Goal: Task Accomplishment & Management: Manage account settings

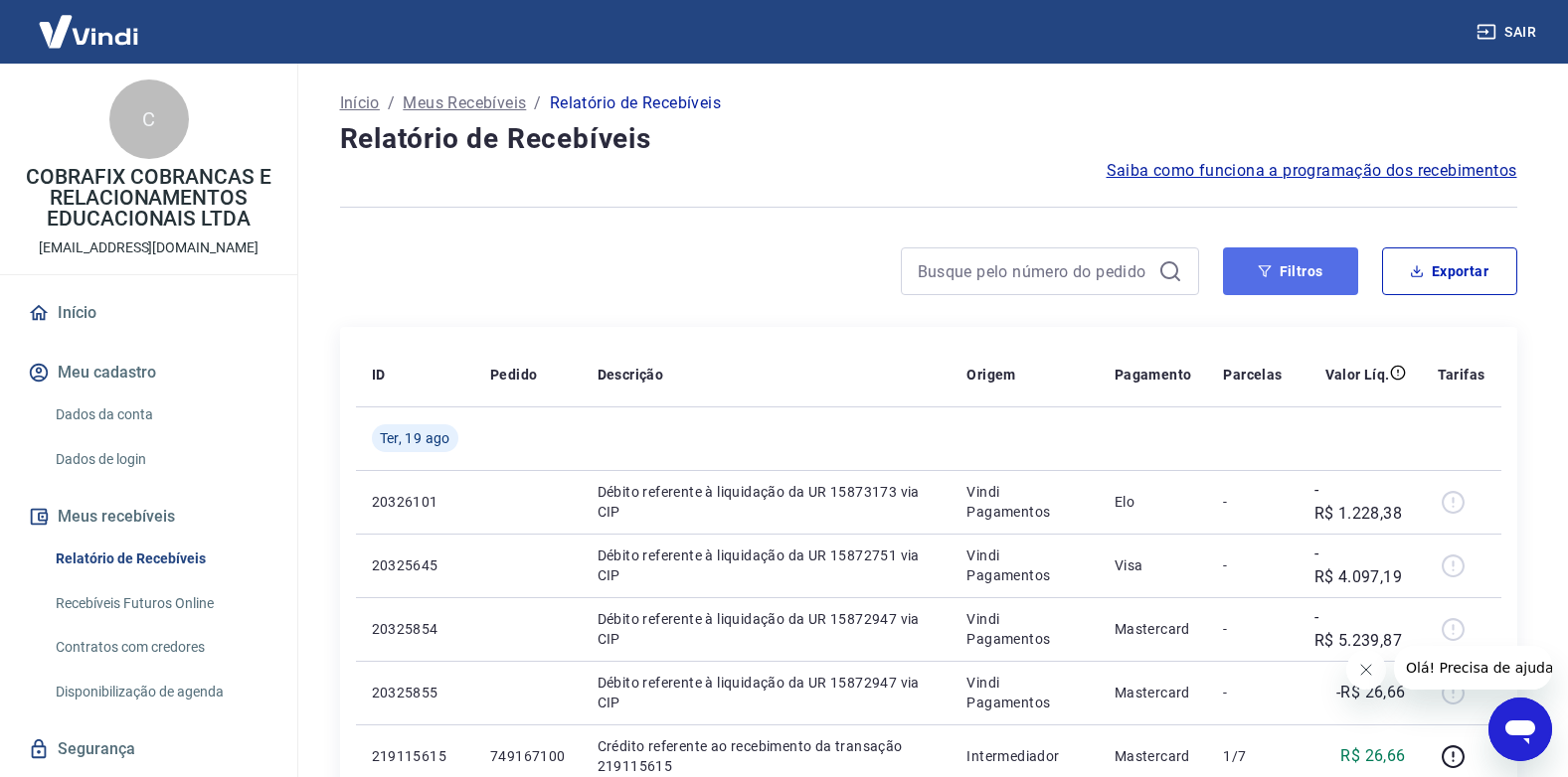
click at [1321, 287] on button "Filtros" at bounding box center [1291, 271] width 136 height 48
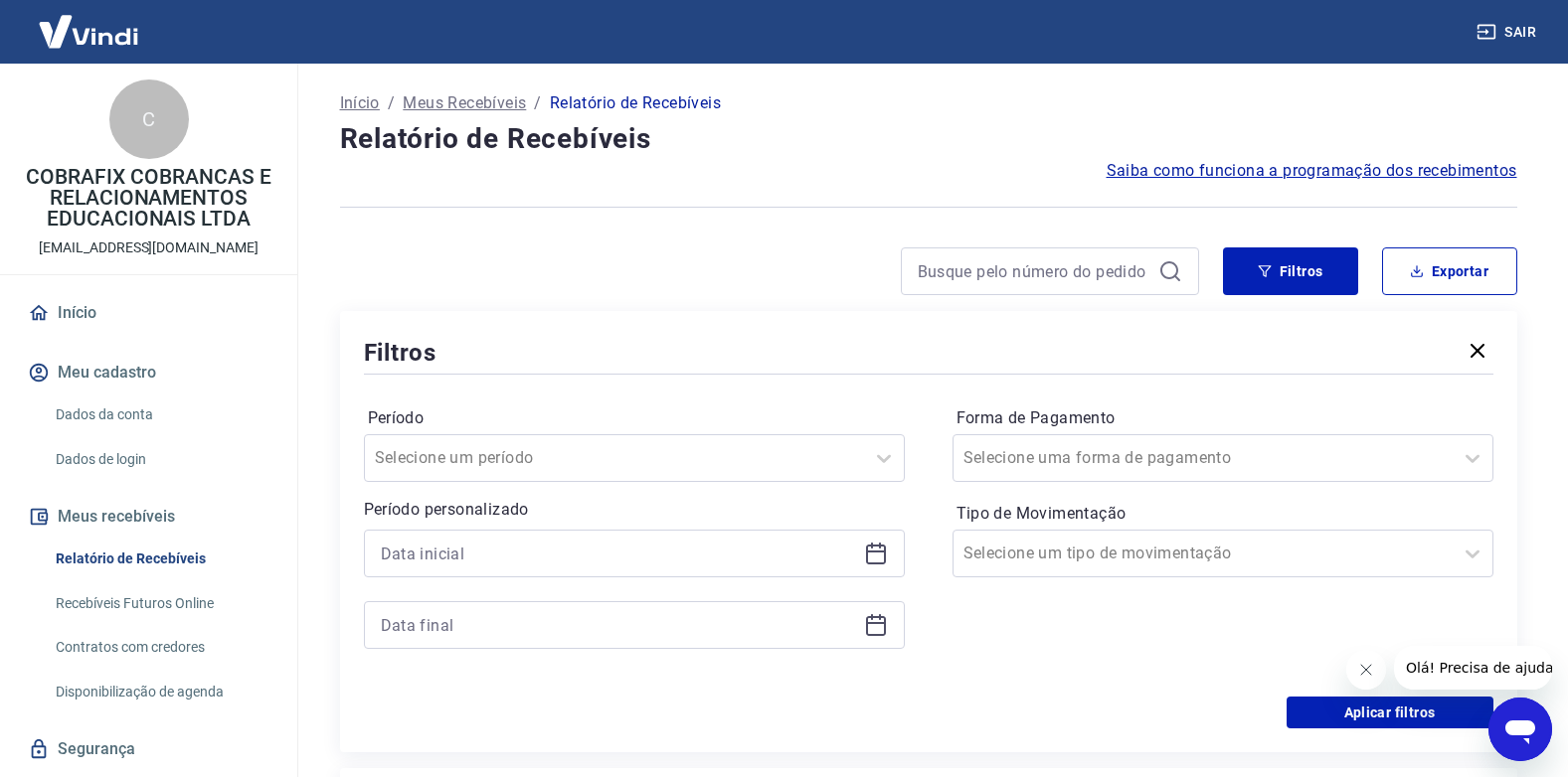
click at [881, 546] on icon at bounding box center [876, 555] width 20 height 20
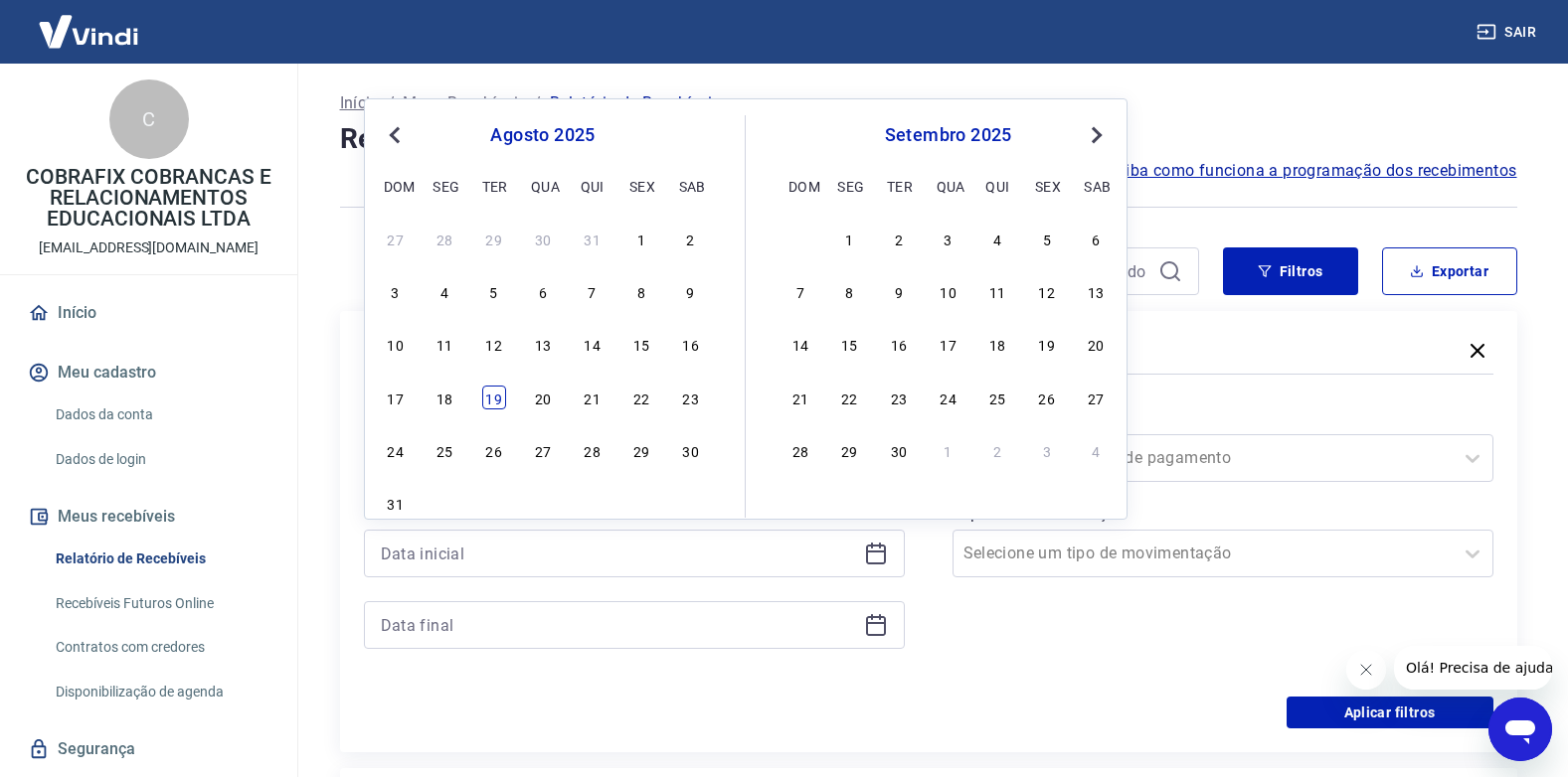
click at [504, 398] on div "19" at bounding box center [494, 398] width 24 height 24
type input "[DATE]"
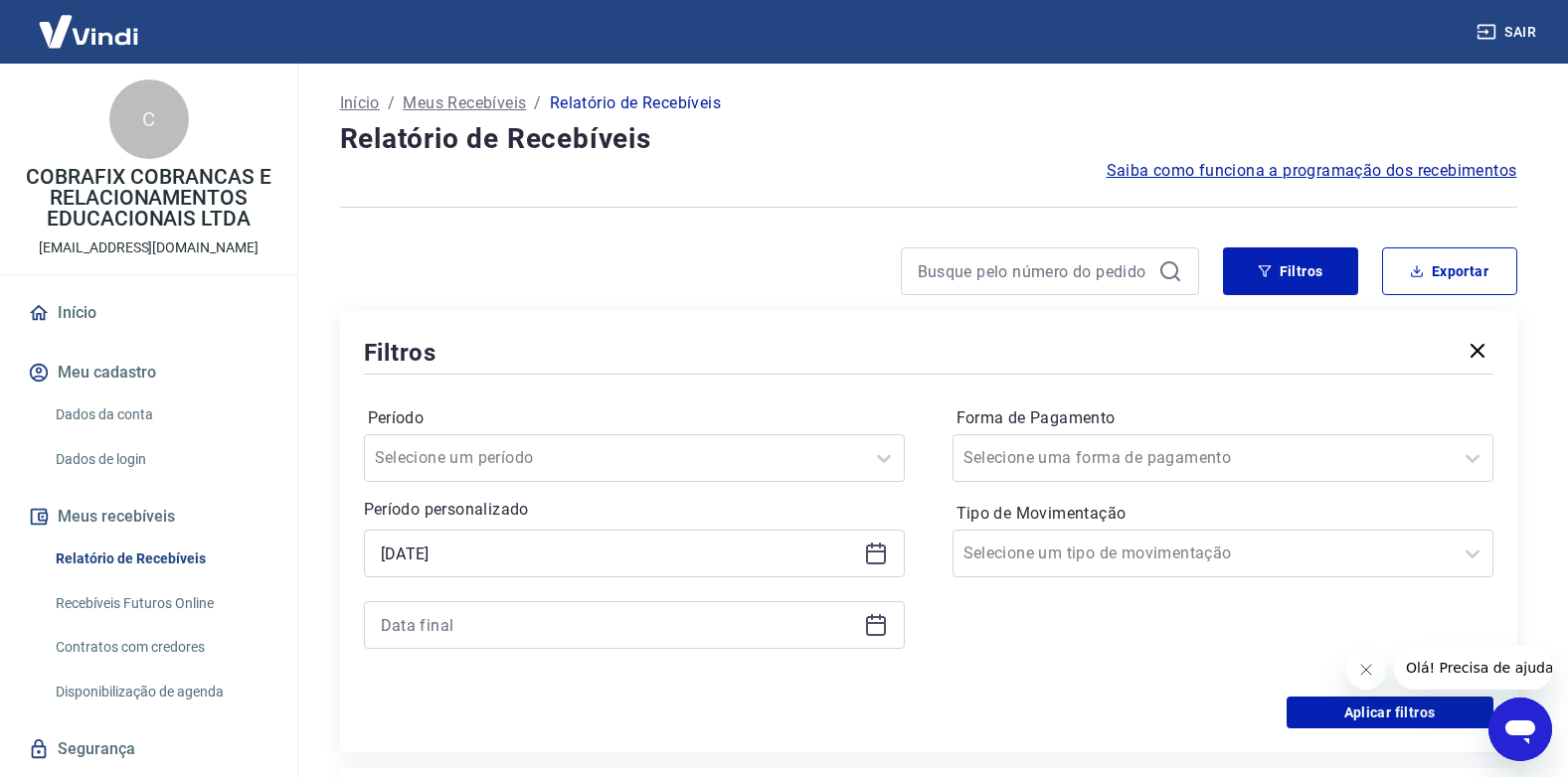
click at [883, 630] on icon at bounding box center [876, 625] width 24 height 24
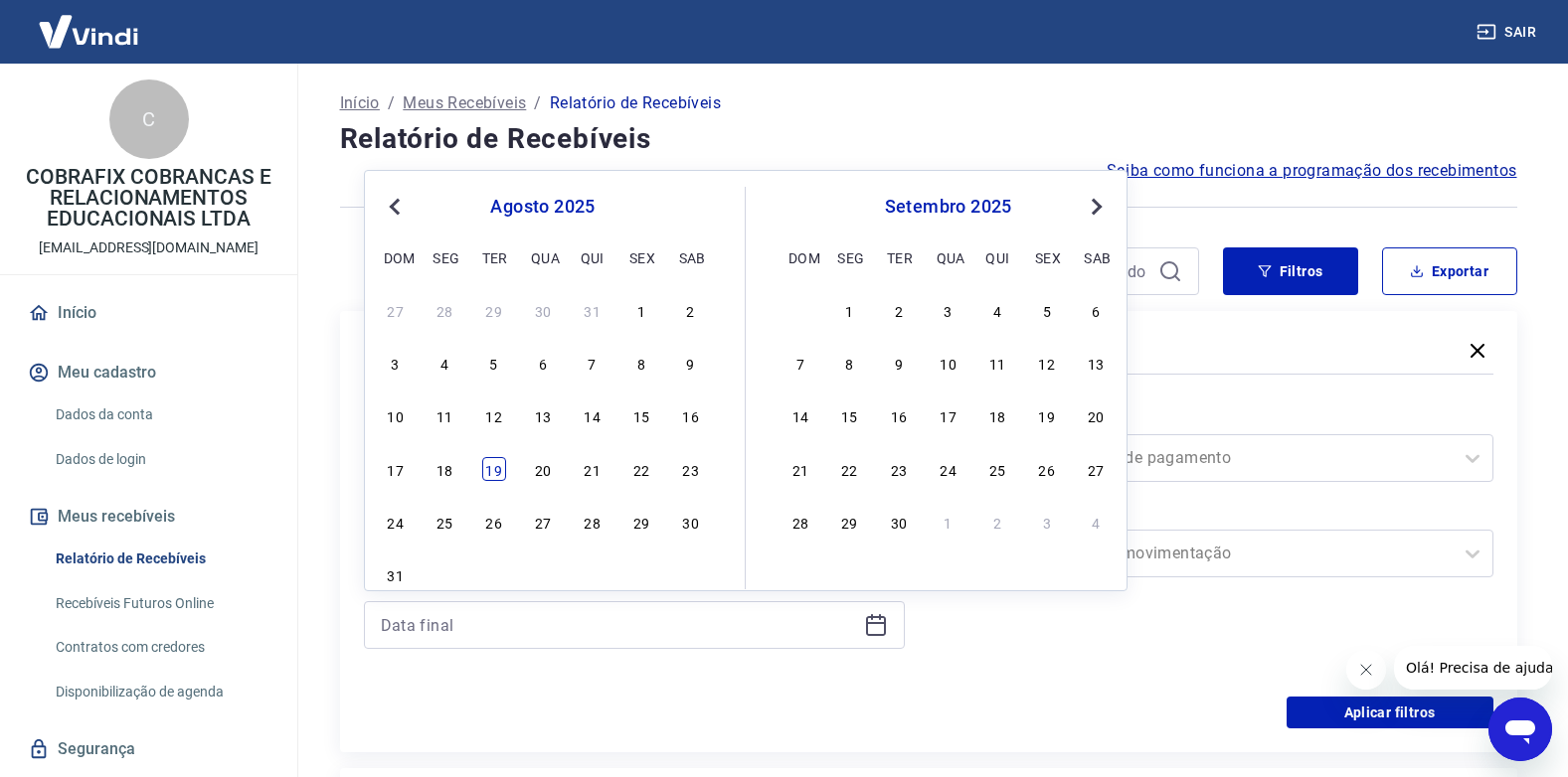
click at [482, 459] on div "19" at bounding box center [494, 469] width 24 height 24
type input "[DATE]"
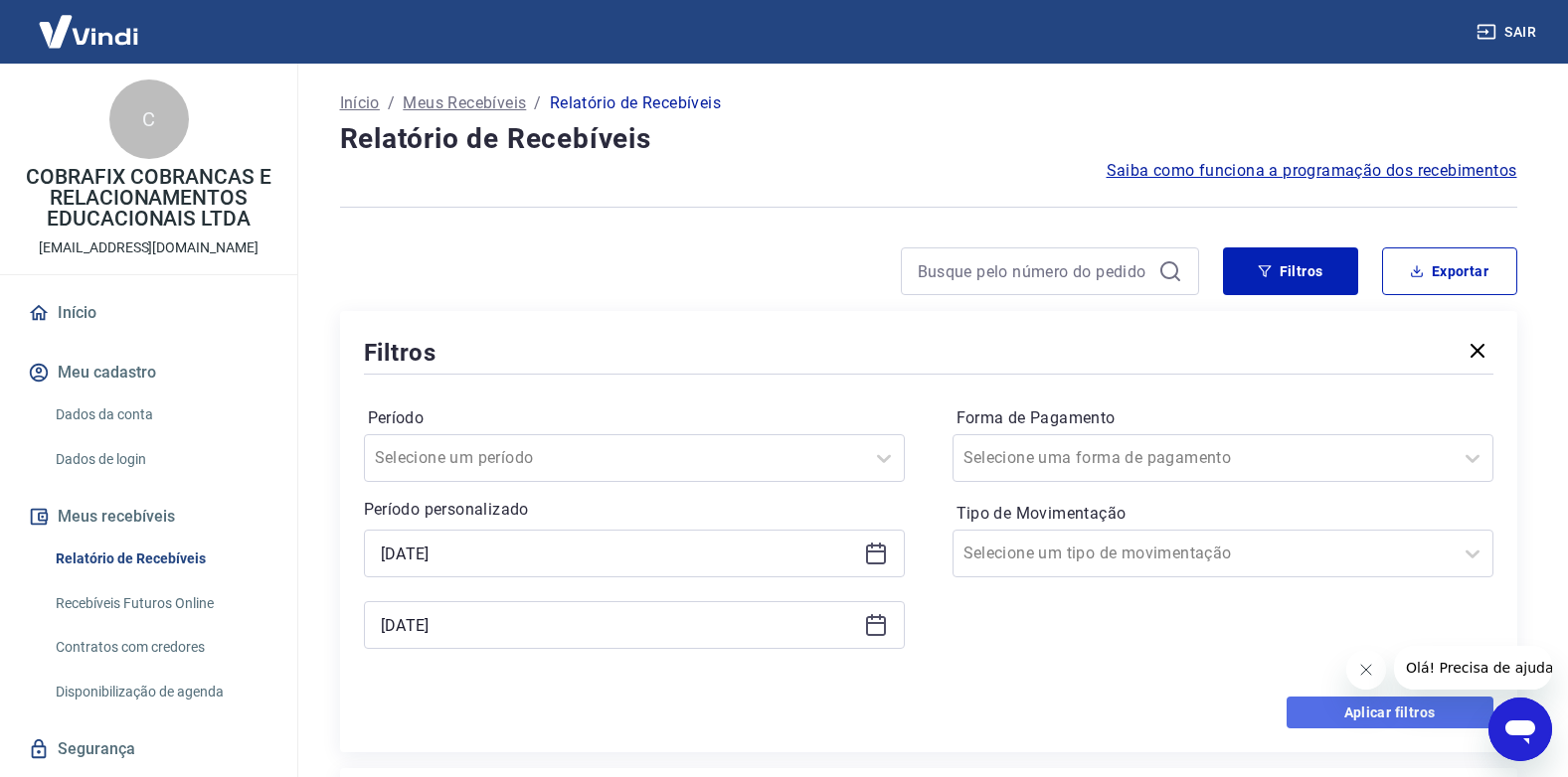
click at [1318, 705] on button "Aplicar filtros" at bounding box center [1389, 713] width 206 height 32
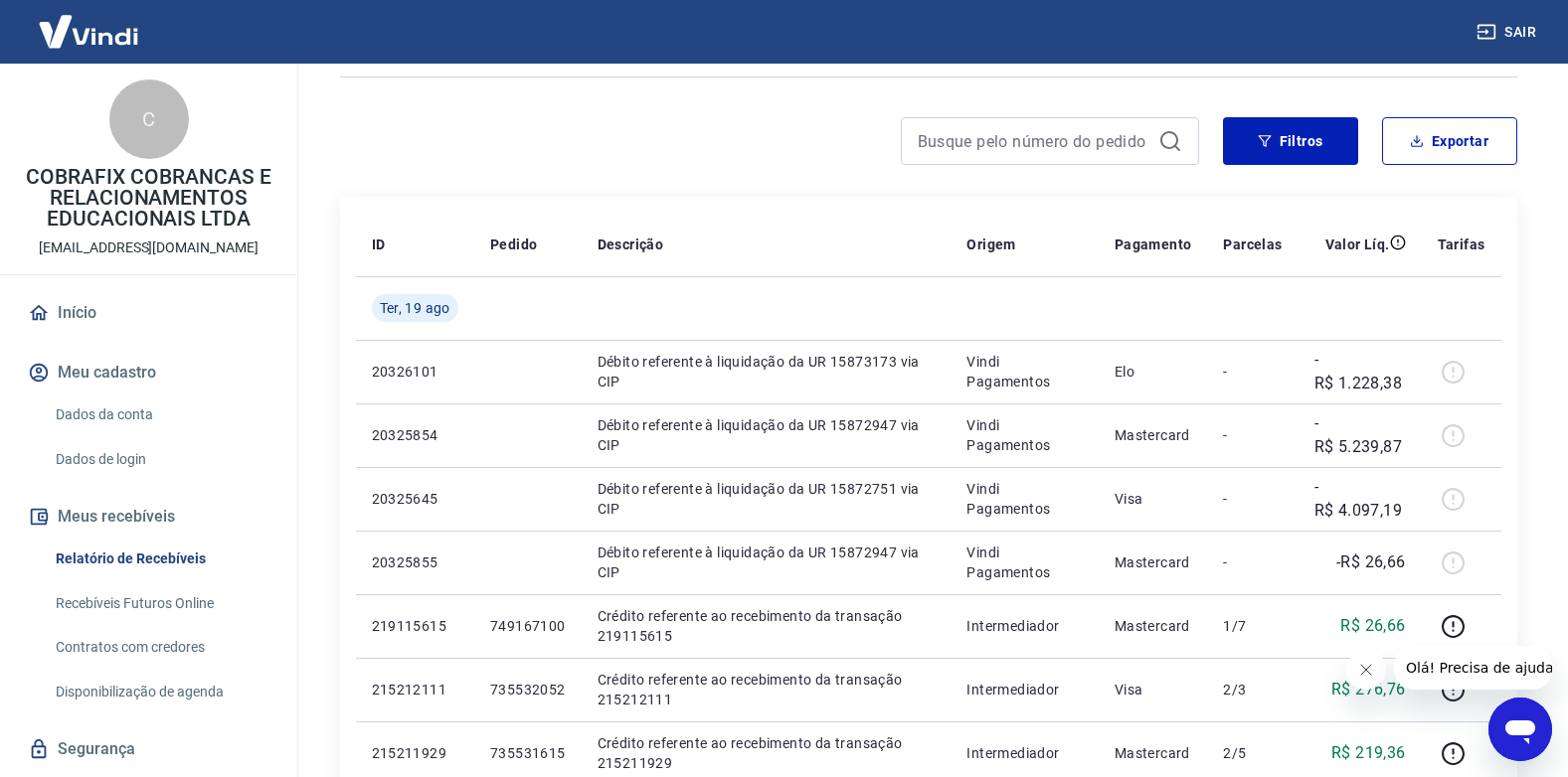
scroll to position [133, 0]
click at [1493, 139] on button "Exportar" at bounding box center [1449, 140] width 136 height 48
type input "[DATE]"
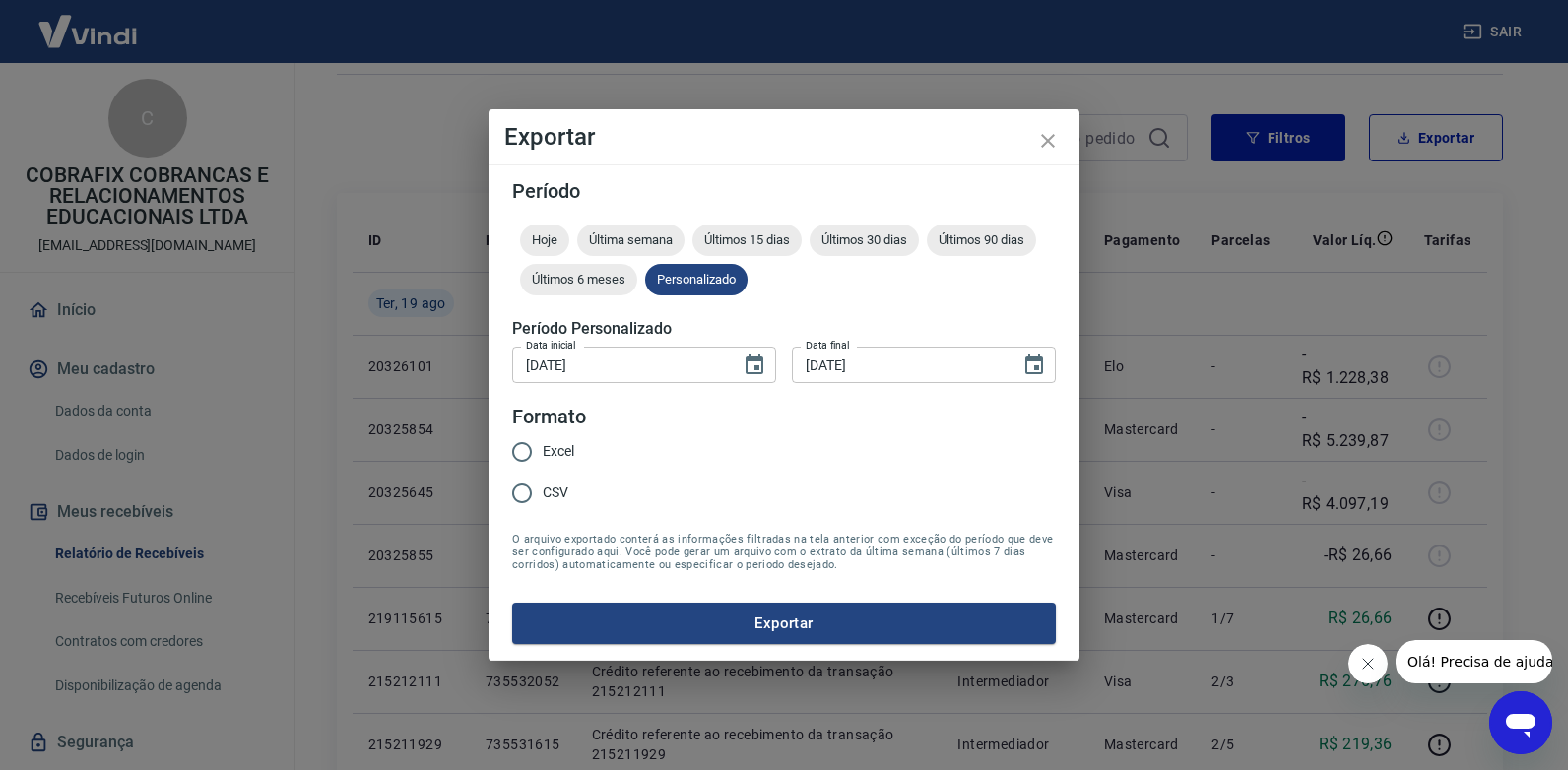
click at [551, 448] on span "Excel" at bounding box center [558, 451] width 32 height 21
click at [542, 448] on input "Excel" at bounding box center [522, 453] width 41 height 42
radio input "true"
click at [886, 637] on button "Exportar" at bounding box center [784, 624] width 543 height 42
